Goal: Information Seeking & Learning: Understand process/instructions

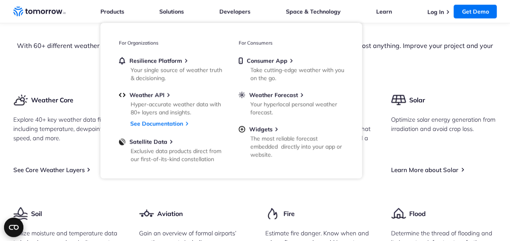
scroll to position [831, 0]
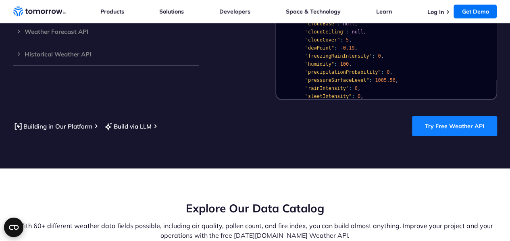
click at [449, 122] on link "Try Free Weather API" at bounding box center [454, 126] width 85 height 20
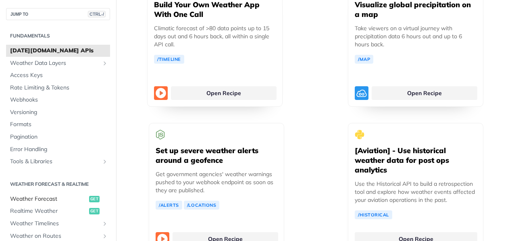
scroll to position [38, 0]
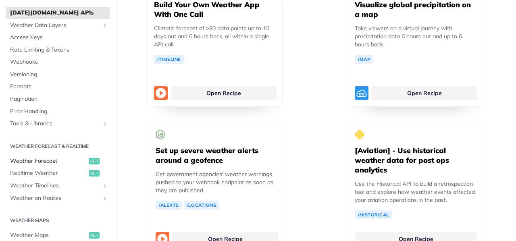
click at [35, 162] on span "Weather Forecast" at bounding box center [48, 161] width 77 height 8
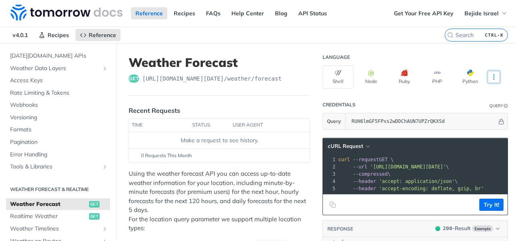
click at [490, 79] on icon "More ellipsis" at bounding box center [493, 76] width 7 height 7
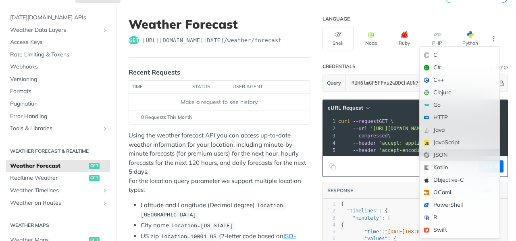
scroll to position [40, 0]
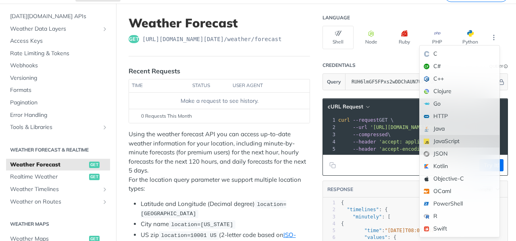
click at [450, 143] on div "JavaScript" at bounding box center [460, 141] width 80 height 12
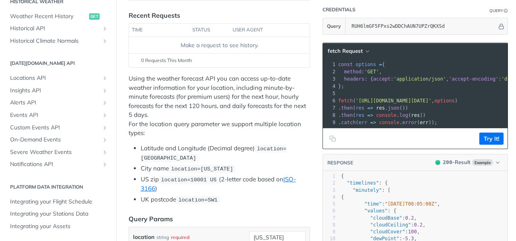
scroll to position [93, 0]
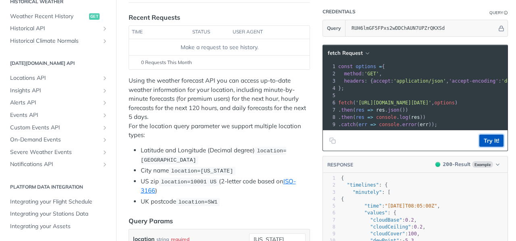
click at [479, 147] on button "Try It!" at bounding box center [491, 141] width 24 height 12
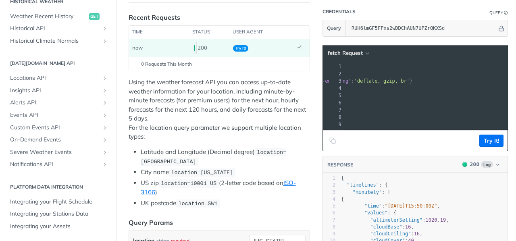
drag, startPoint x: 348, startPoint y: 100, endPoint x: 473, endPoint y: 104, distance: 124.2
click at [284, 104] on span "'https://api.tomorrow.io/v4/weather/forecast?location=new%20york&apikey=RUH6lmG…" at bounding box center [246, 103] width 76 height 6
copy span "'https://api.tomorrow.io/v4/weather/forecast?location=new%20york&apikey=RUH6lmG…"
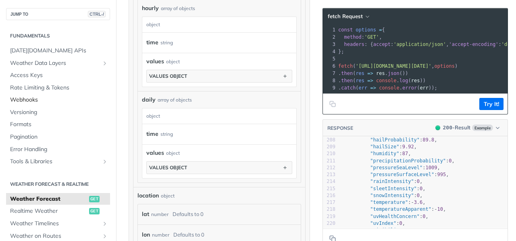
click at [25, 100] on span "Webhooks" at bounding box center [59, 100] width 98 height 8
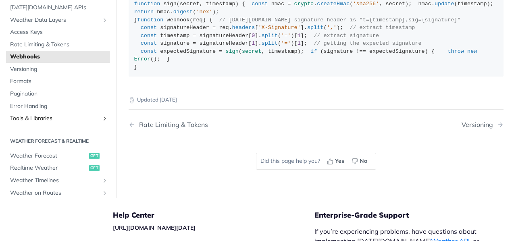
click at [30, 123] on span "Tools & Libraries" at bounding box center [55, 119] width 90 height 8
